Goal: Ask a question

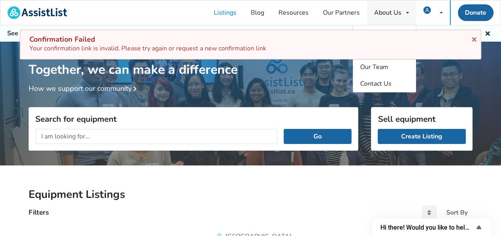
click at [406, 13] on icon at bounding box center [407, 12] width 3 height 5
click at [373, 84] on span "Contact Us" at bounding box center [375, 83] width 31 height 9
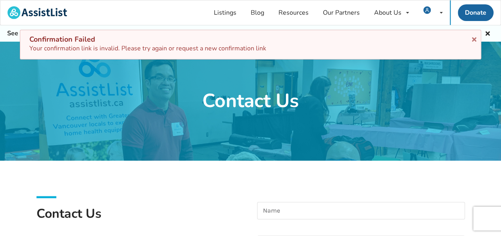
scroll to position [105, 0]
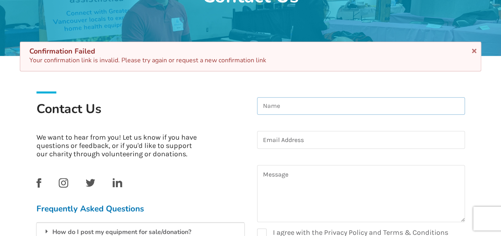
click at [276, 103] on input at bounding box center [361, 106] width 208 height 18
click at [263, 106] on input "[PERSON_NAME]" at bounding box center [361, 106] width 208 height 18
click at [267, 102] on input "[PERSON_NAME]" at bounding box center [361, 106] width 208 height 18
click at [305, 104] on input "[PERSON_NAME]" at bounding box center [361, 106] width 208 height 18
type input "[PERSON_NAME]"
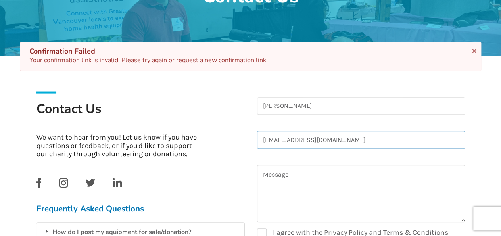
type input "[EMAIL_ADDRESS][DOMAIN_NAME]"
click at [274, 182] on textarea at bounding box center [361, 193] width 208 height 57
type textarea "I do not understand why my confirmation for"
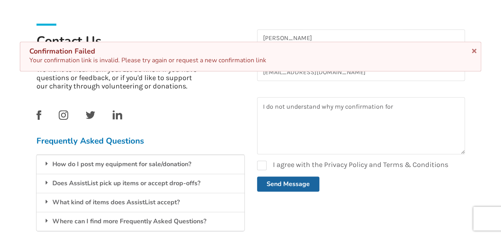
scroll to position [209, 0]
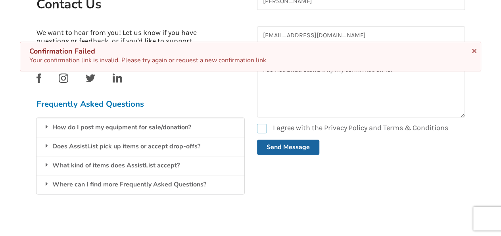
click at [260, 124] on label "I agree with the Privacy Policy and Terms & Conditions" at bounding box center [352, 129] width 191 height 10
checkbox input "true"
click at [295, 145] on button "Send Message" at bounding box center [288, 147] width 62 height 15
checkbox input "false"
